Goal: Transaction & Acquisition: Purchase product/service

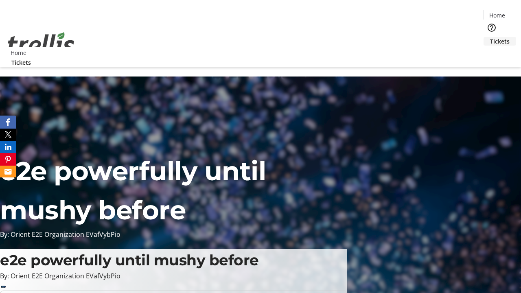
click at [491, 37] on span "Tickets" at bounding box center [501, 41] width 20 height 9
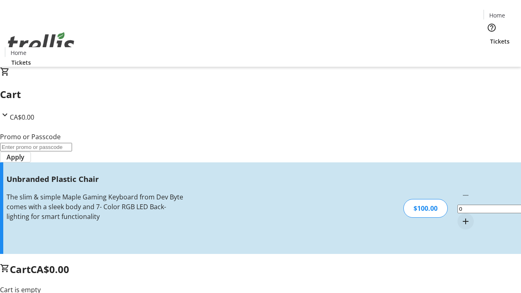
click at [461, 217] on mat-icon "Increment by one" at bounding box center [466, 222] width 10 height 10
type input "1"
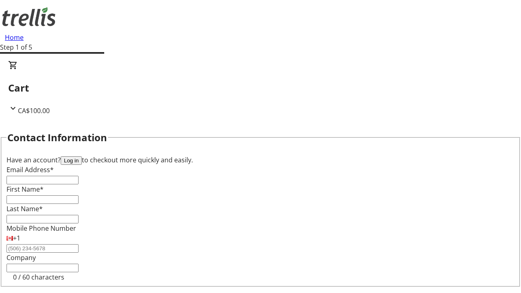
type input "FREE"
type input "[PERSON_NAME][EMAIL_ADDRESS][DOMAIN_NAME]"
type input "[PERSON_NAME]"
type input "Breitenberg"
